Goal: Task Accomplishment & Management: Complete application form

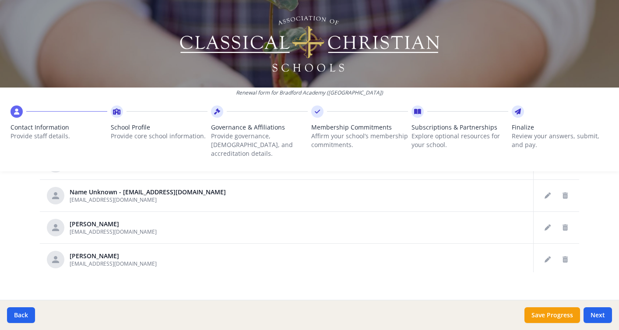
scroll to position [87, 0]
click at [597, 190] on div "Renewal form for [GEOGRAPHIC_DATA] ([GEOGRAPHIC_DATA]) Contact Information Prov…" at bounding box center [309, 165] width 619 height 330
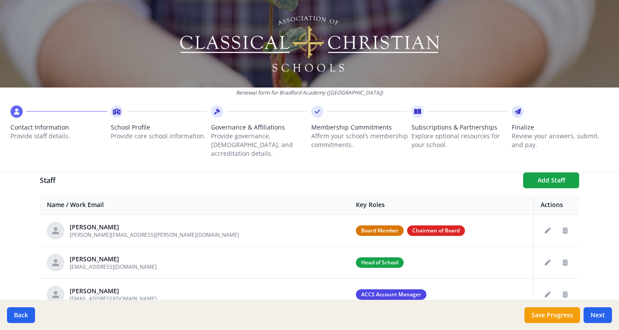
scroll to position [317, 0]
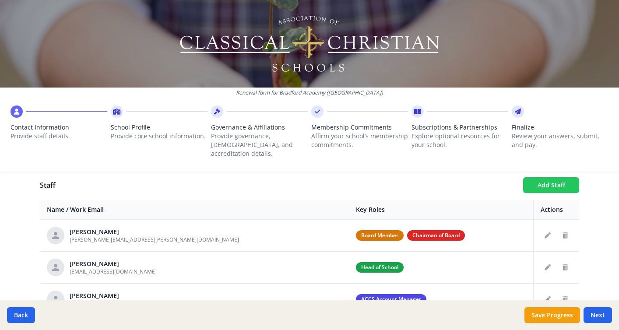
click at [545, 177] on button "Add Staff" at bounding box center [551, 185] width 56 height 16
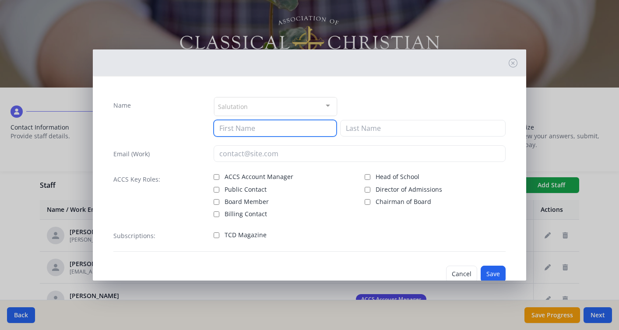
click at [231, 129] on input at bounding box center [274, 128] width 123 height 17
type input "[PERSON_NAME]"
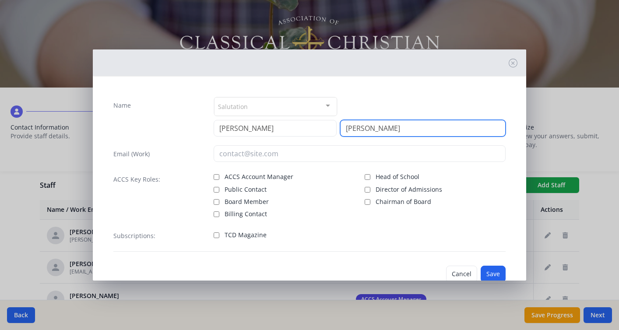
type input "[PERSON_NAME]"
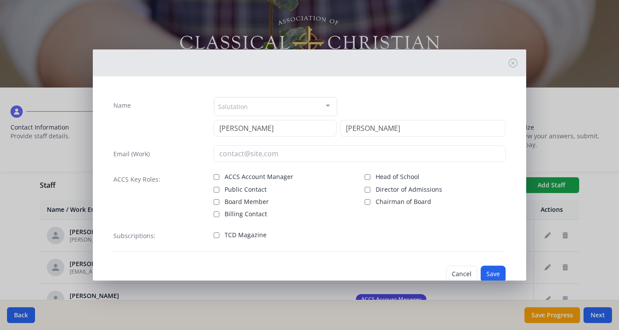
click at [191, 148] on div "Email (Work)" at bounding box center [158, 153] width 91 height 17
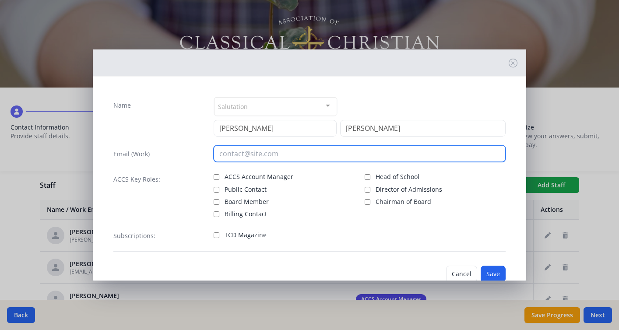
click at [242, 157] on input "email" at bounding box center [359, 153] width 292 height 17
type input "[EMAIL_ADDRESS][DOMAIN_NAME]"
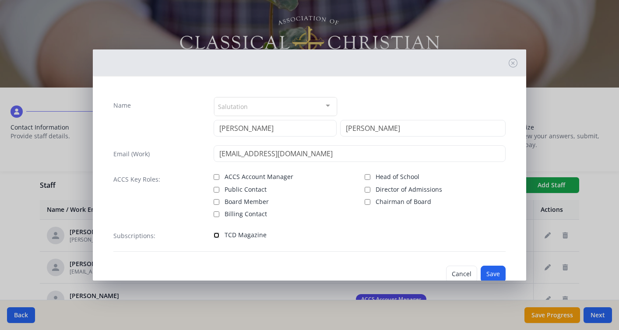
click at [215, 234] on input "TCD Magazine" at bounding box center [216, 235] width 6 height 6
checkbox input "true"
click at [494, 273] on button "Save" at bounding box center [492, 274] width 25 height 17
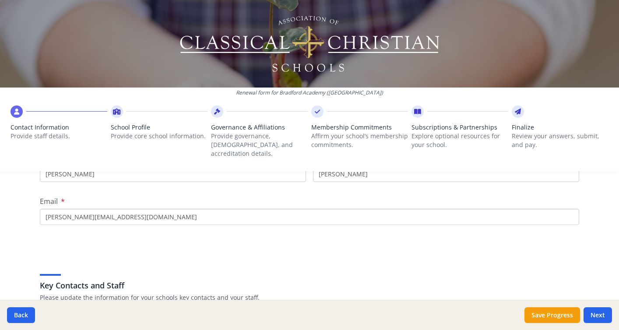
scroll to position [471, 0]
